Goal: Navigation & Orientation: Find specific page/section

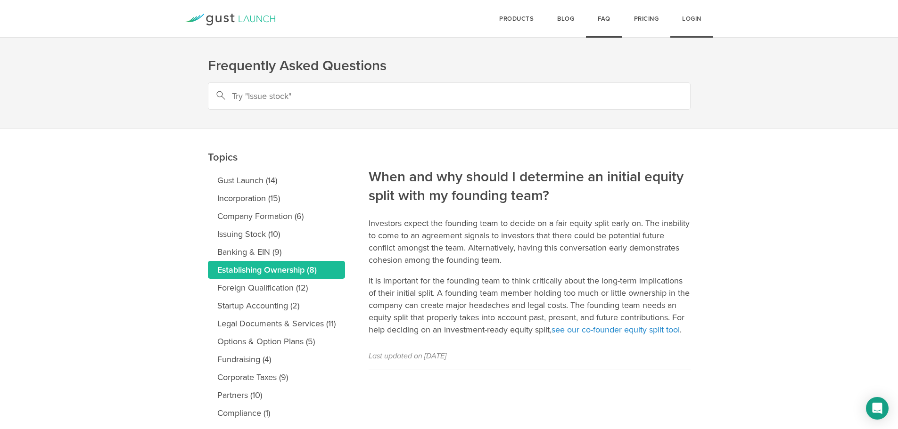
click at [681, 22] on link "Login" at bounding box center [691, 19] width 43 height 38
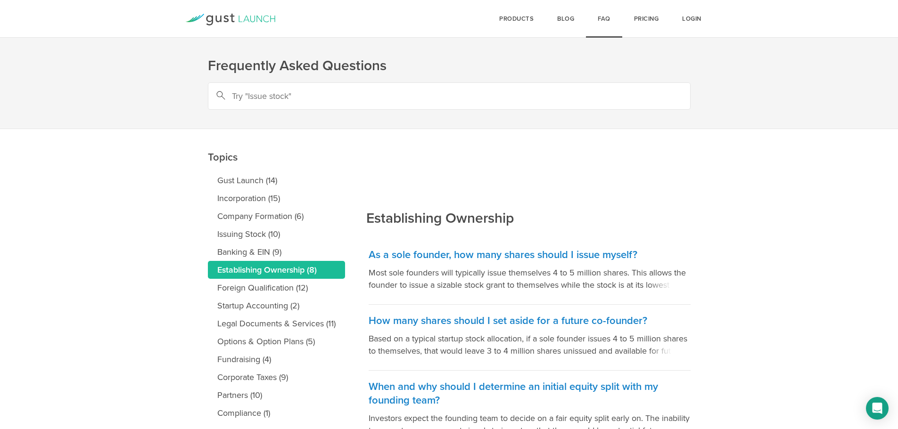
click at [600, 17] on link "FAQ" at bounding box center [604, 19] width 36 height 38
